Goal: Navigation & Orientation: Find specific page/section

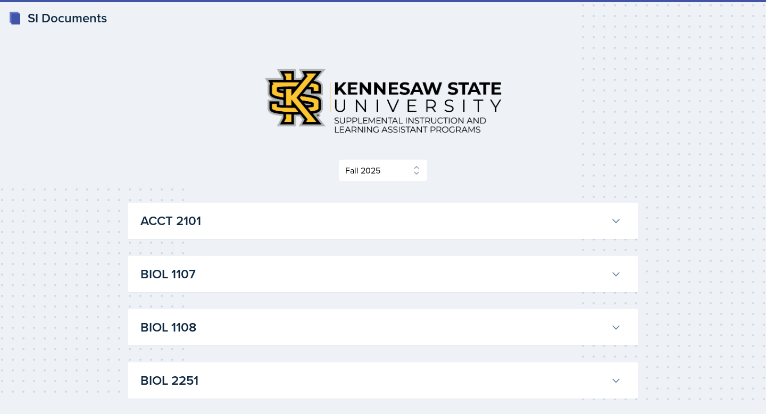
select select "2bed604d-1099-4043-b1bc-2365e8740244"
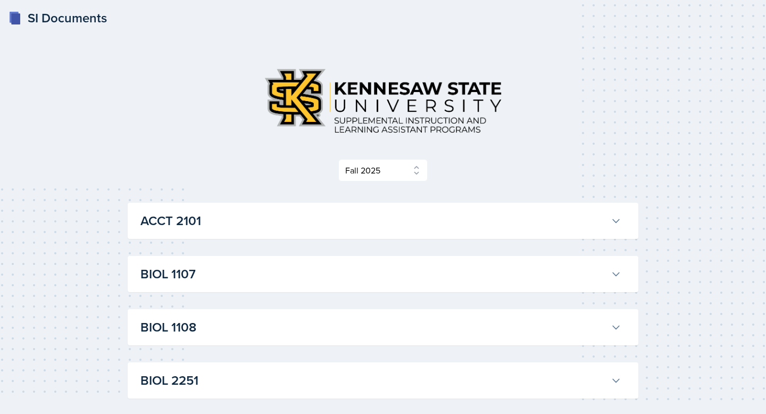
click at [298, 227] on h3 "ACCT 2101" at bounding box center [373, 220] width 466 height 19
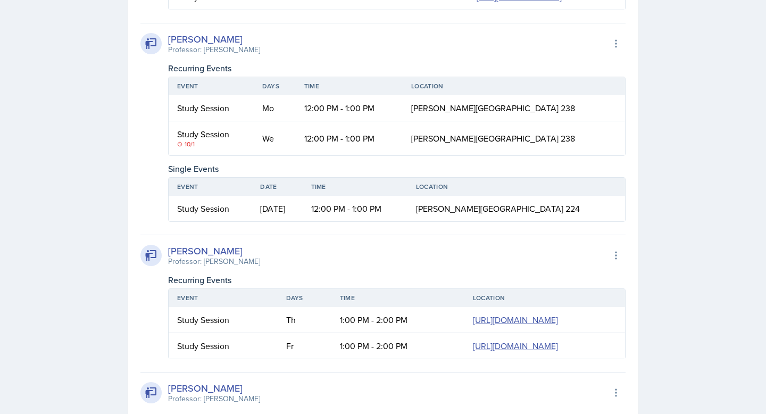
scroll to position [550, 0]
